Goal: Register for event/course

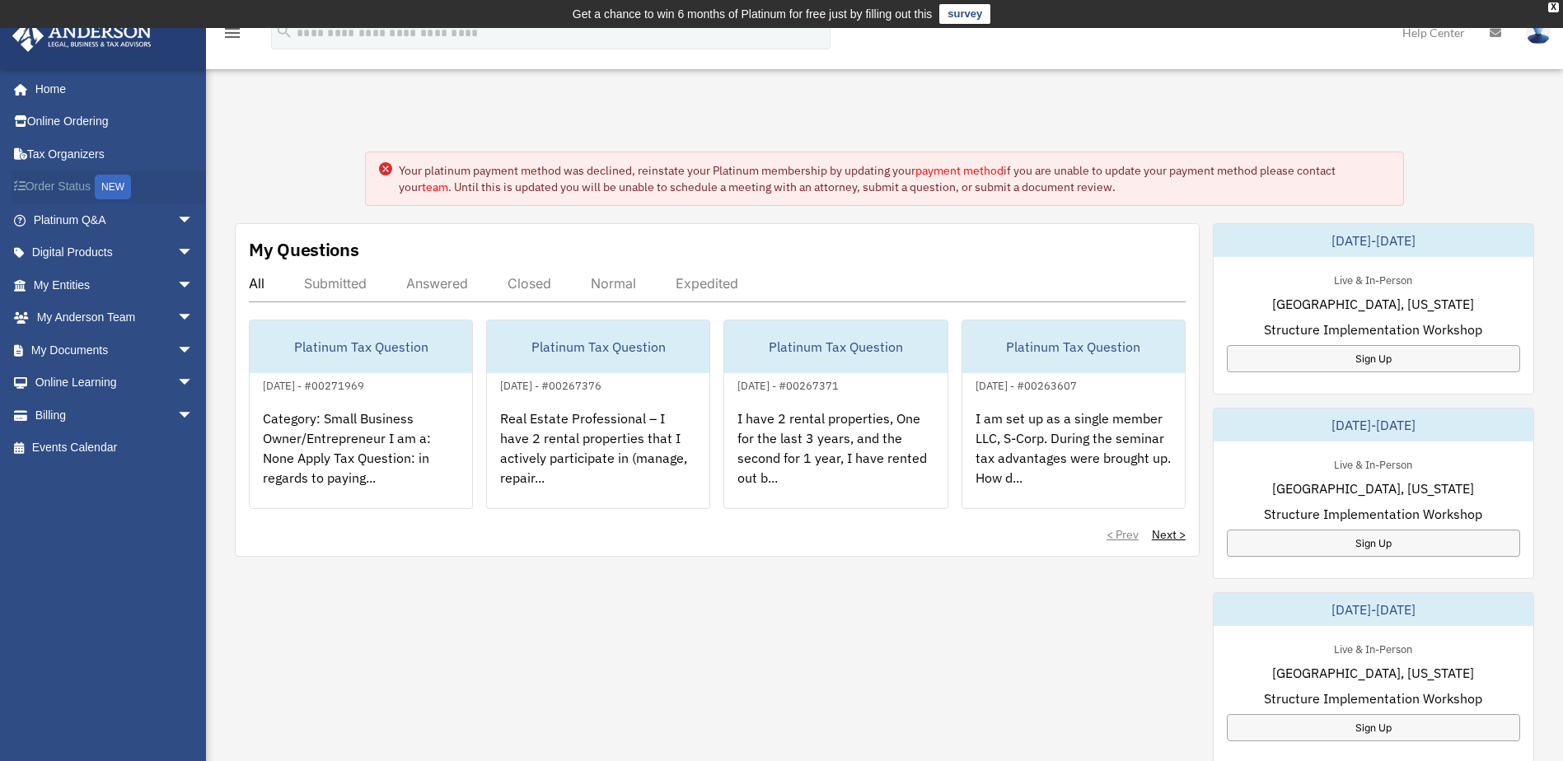
click at [67, 185] on link "Order Status NEW" at bounding box center [115, 188] width 207 height 34
click at [77, 450] on link "Events Calendar" at bounding box center [115, 448] width 207 height 33
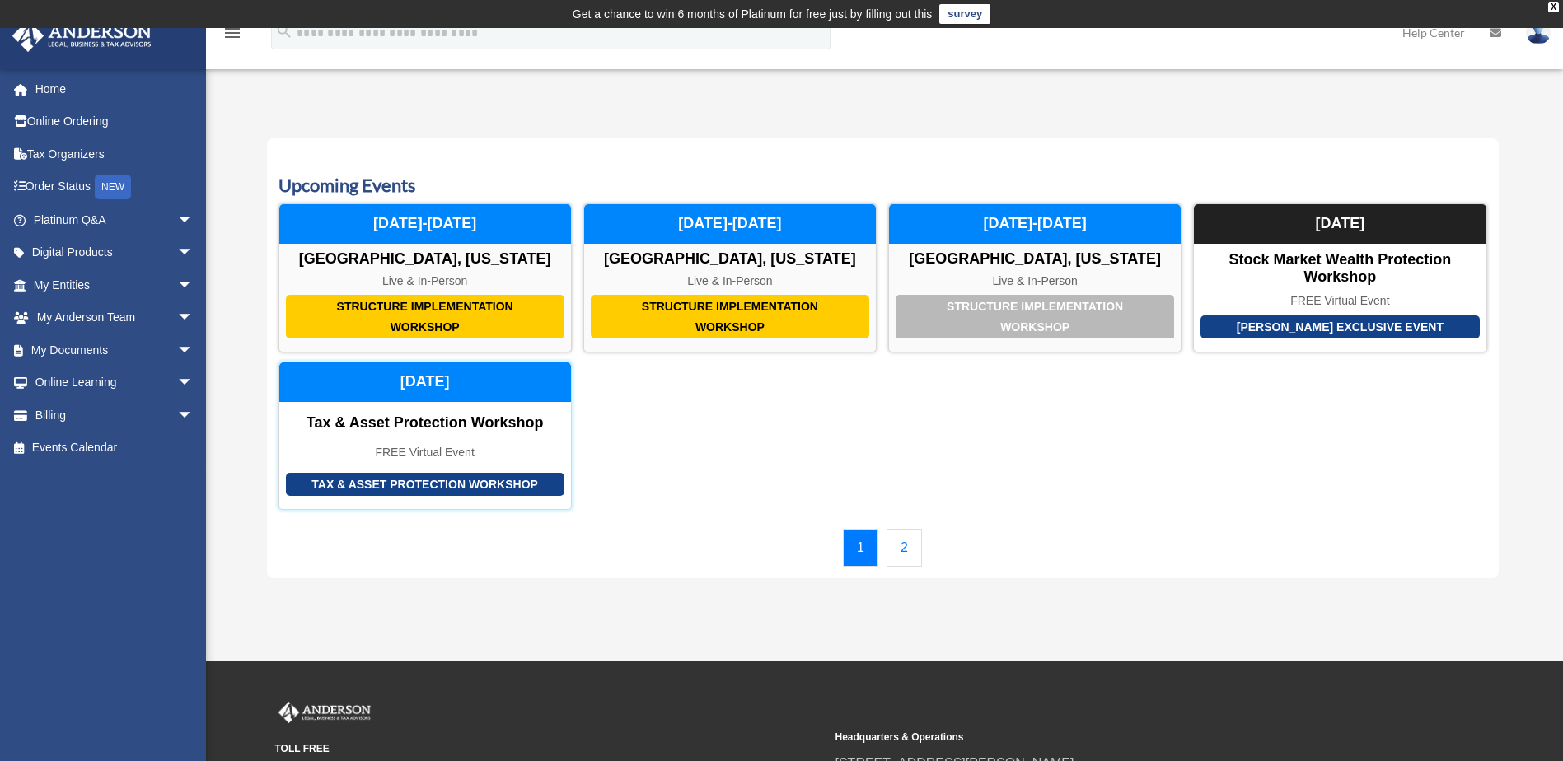
click at [482, 423] on div "Tax & Asset Protection Workshop" at bounding box center [425, 423] width 292 height 18
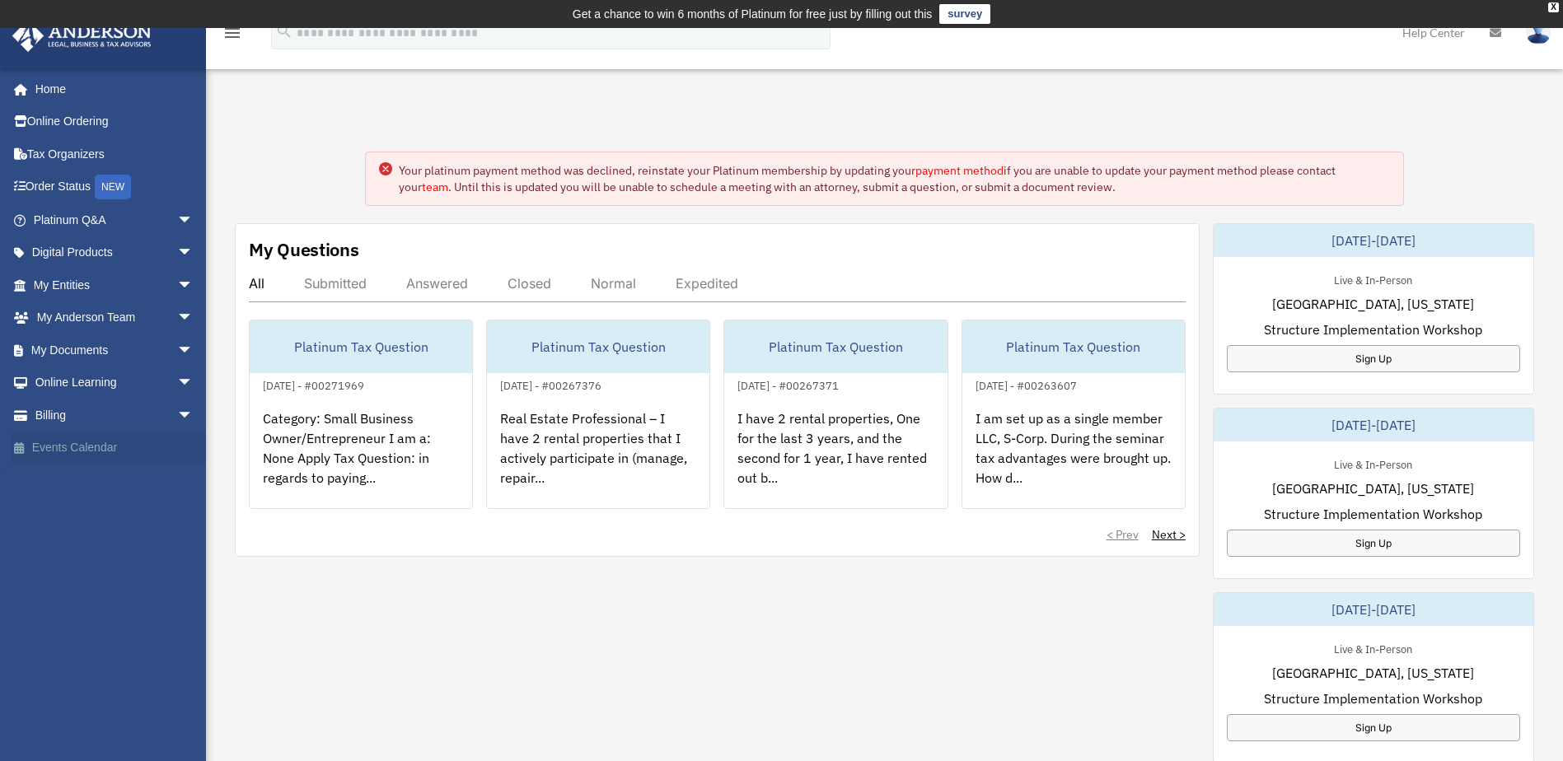
click at [71, 450] on link "Events Calendar" at bounding box center [115, 448] width 207 height 33
